Goal: Contribute content: Contribute content

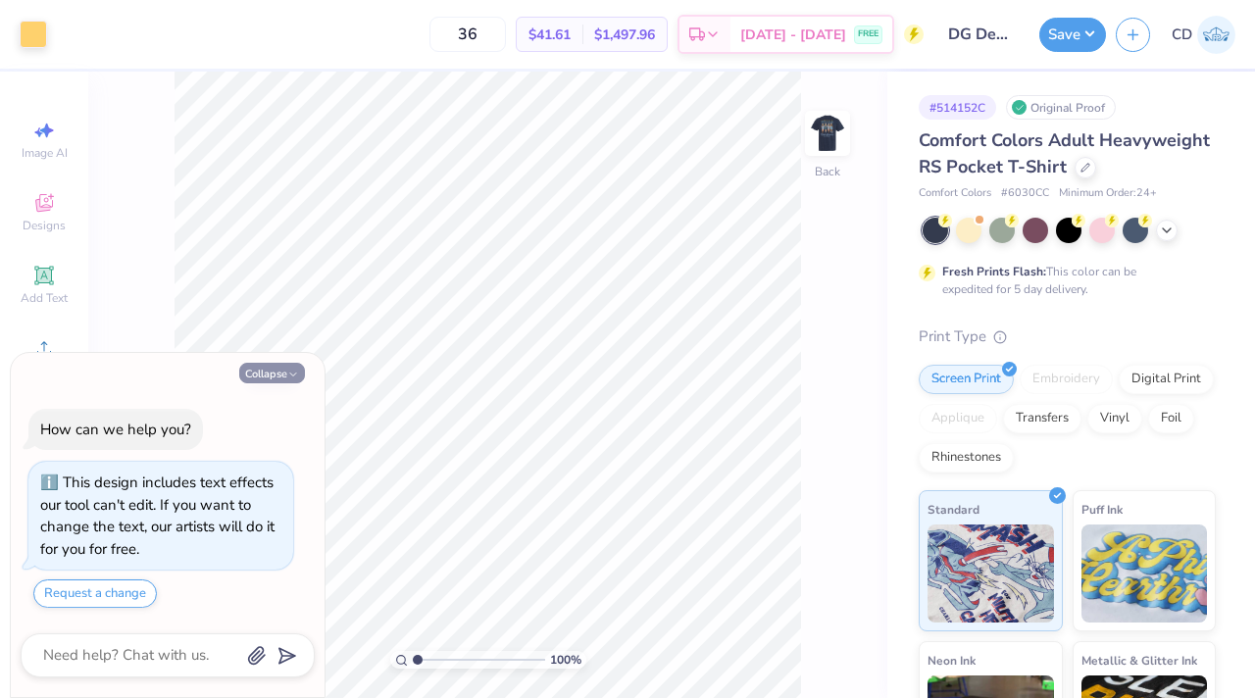
click at [299, 377] on icon "button" at bounding box center [293, 375] width 12 height 12
type textarea "x"
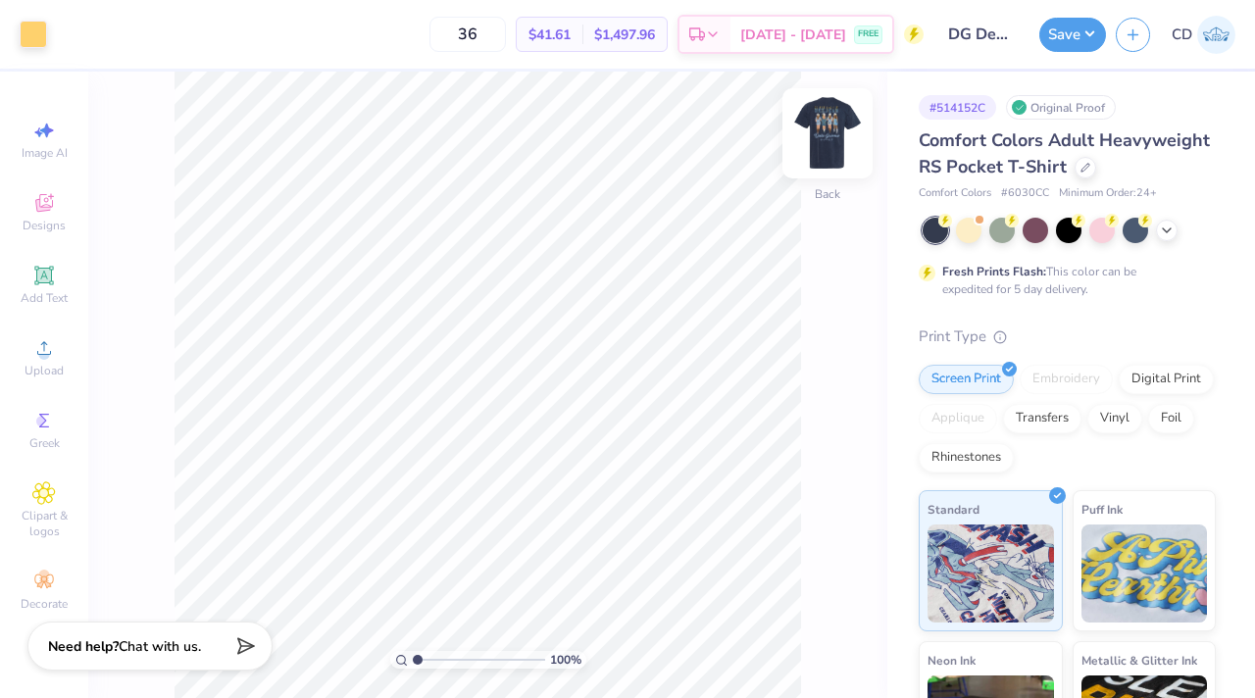
click at [811, 138] on img at bounding box center [827, 133] width 78 height 78
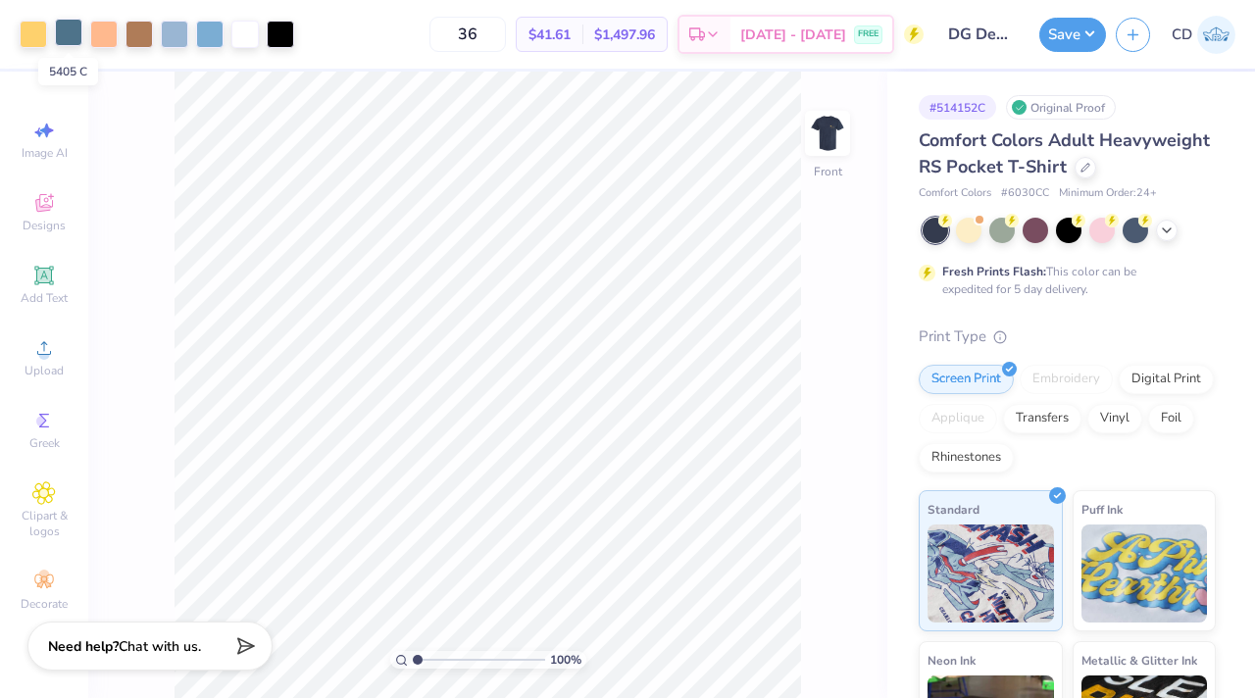
click at [69, 35] on div at bounding box center [68, 32] width 27 height 27
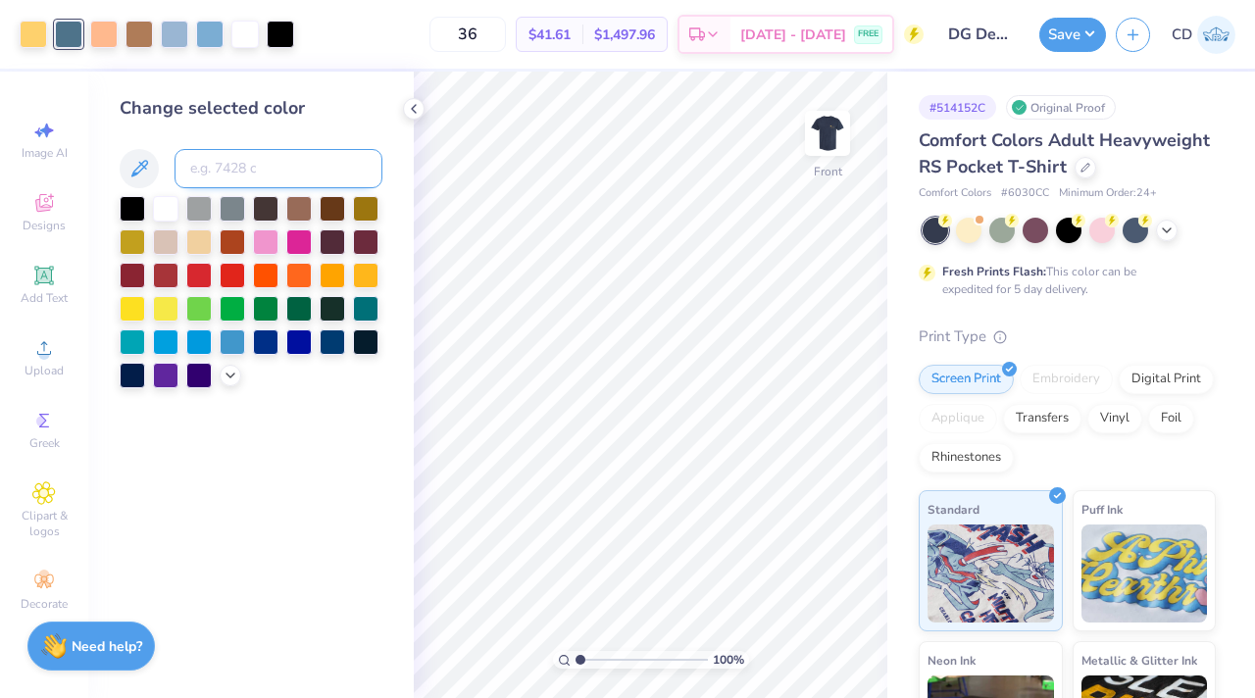
click at [238, 174] on input at bounding box center [279, 168] width 208 height 39
type input "542"
click at [794, 644] on icon at bounding box center [795, 643] width 20 height 20
click at [834, 641] on icon at bounding box center [835, 643] width 20 height 20
click at [1072, 46] on button "Save" at bounding box center [1072, 32] width 67 height 34
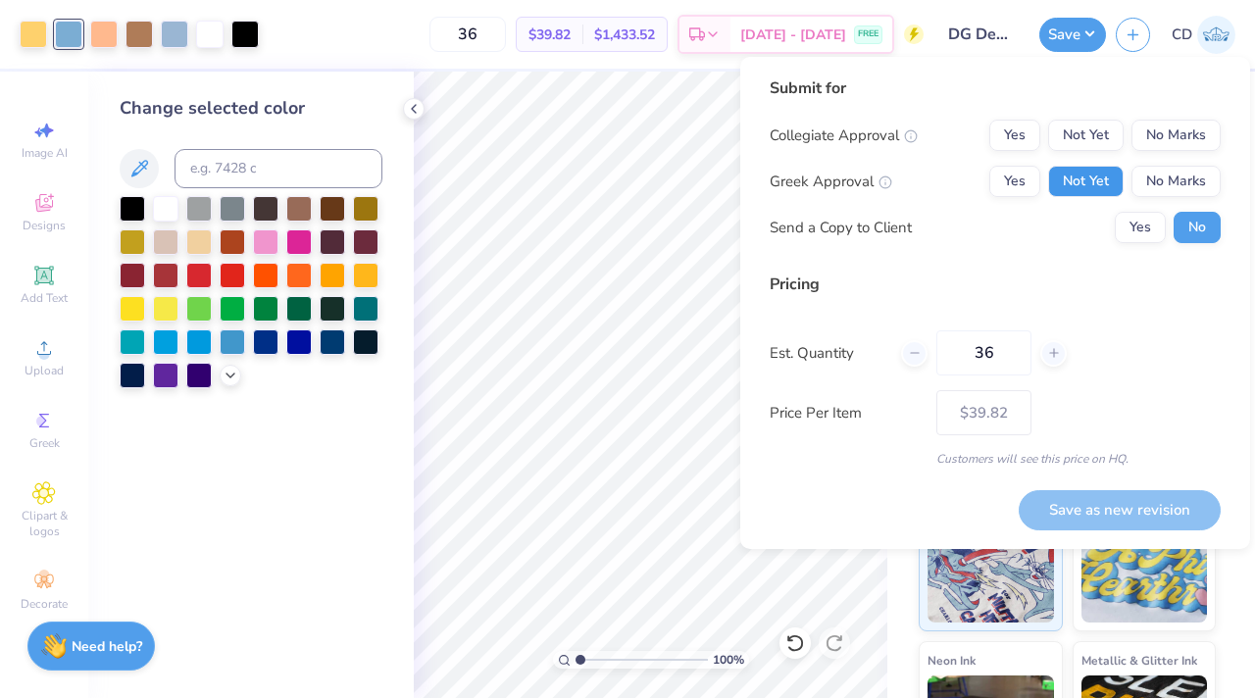
click at [1095, 176] on button "Not Yet" at bounding box center [1086, 181] width 76 height 31
click at [1171, 133] on button "No Marks" at bounding box center [1176, 135] width 89 height 31
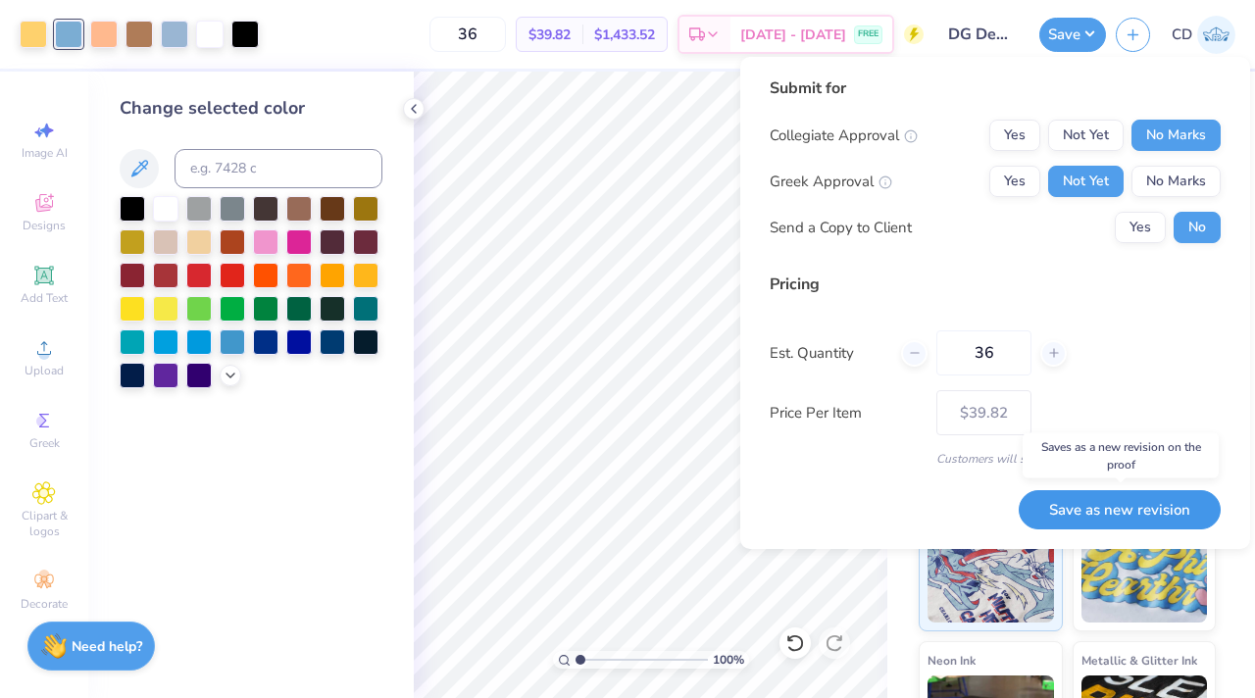
click at [1080, 519] on button "Save as new revision" at bounding box center [1120, 510] width 202 height 40
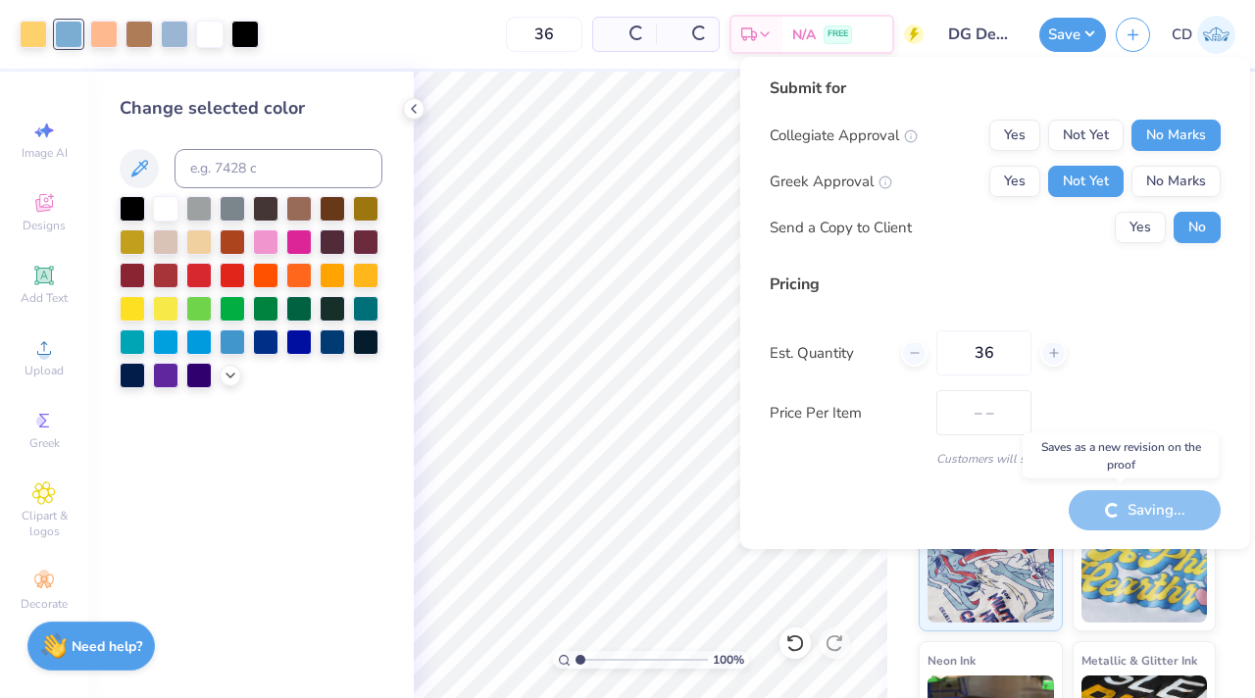
click at [411, 106] on icon at bounding box center [414, 109] width 16 height 16
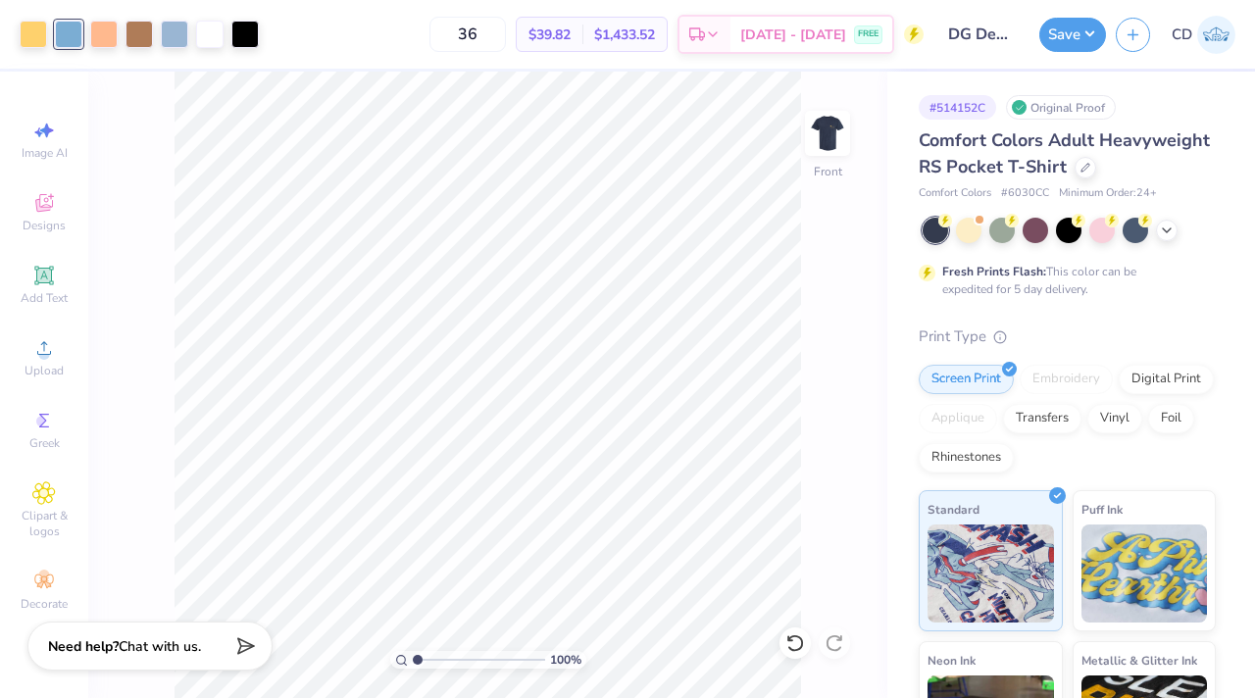
type input "$39.82"
